Goal: Information Seeking & Learning: Learn about a topic

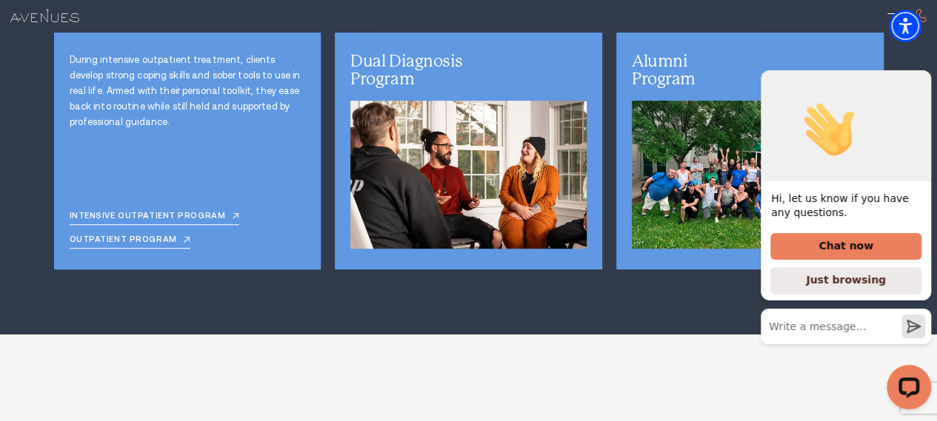
scroll to position [3110, 0]
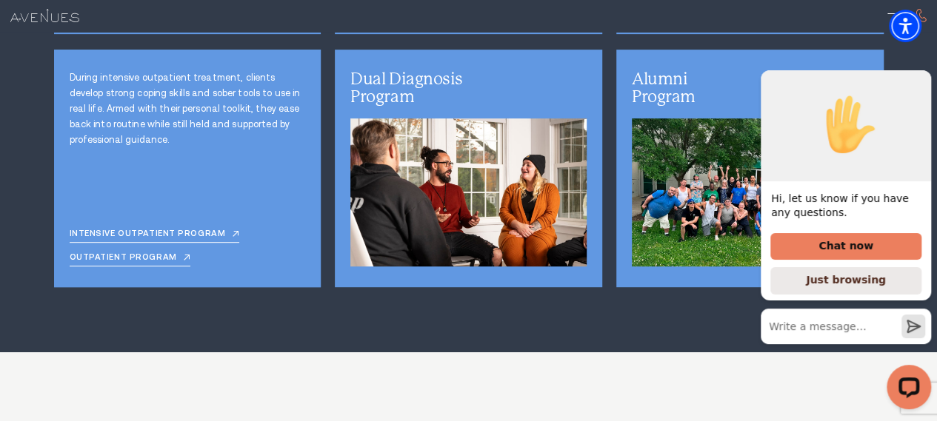
click at [161, 267] on link "Outpatient Program" at bounding box center [130, 259] width 121 height 13
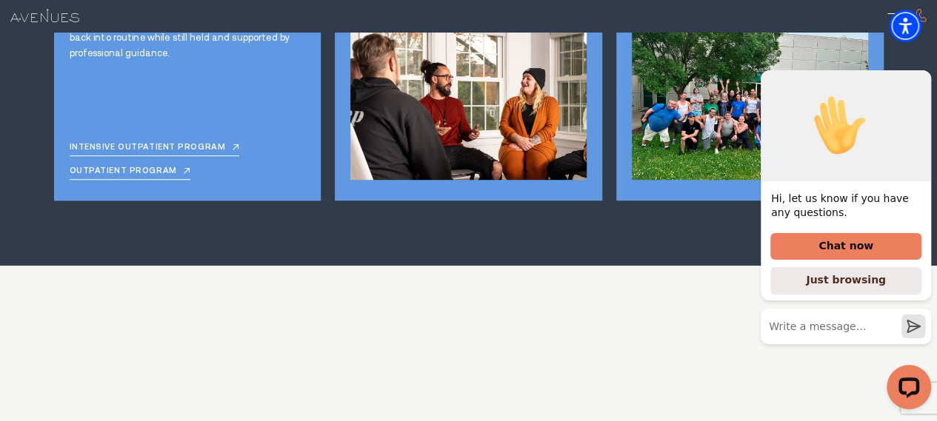
scroll to position [3209, 0]
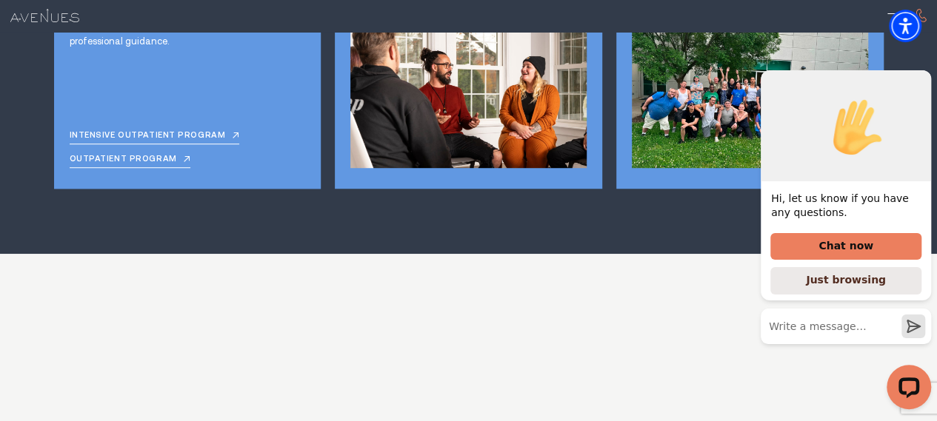
click at [182, 168] on link "Outpatient Program" at bounding box center [130, 161] width 121 height 13
